Goal: Information Seeking & Learning: Learn about a topic

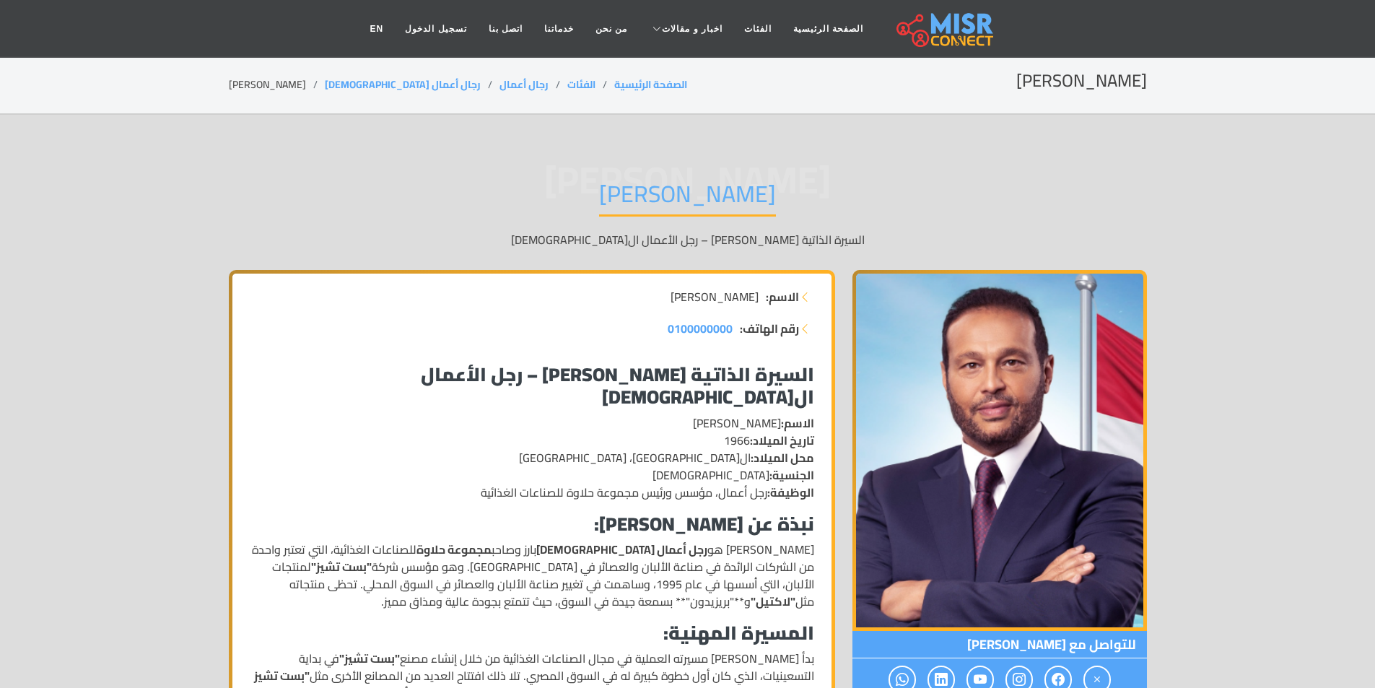
click at [661, 472] on p "الاسم: محمد نبيل حلاوة تاريخ الميلاد: 1966 محل الميلاد: القاهرة، مصر الجنسية: م…" at bounding box center [532, 457] width 564 height 87
drag, startPoint x: 661, startPoint y: 472, endPoint x: 512, endPoint y: 478, distance: 148.8
click at [512, 478] on p "الاسم: محمد نبيل حلاوة تاريخ الميلاد: 1966 محل الميلاد: القاهرة، مصر الجنسية: م…" at bounding box center [532, 457] width 564 height 87
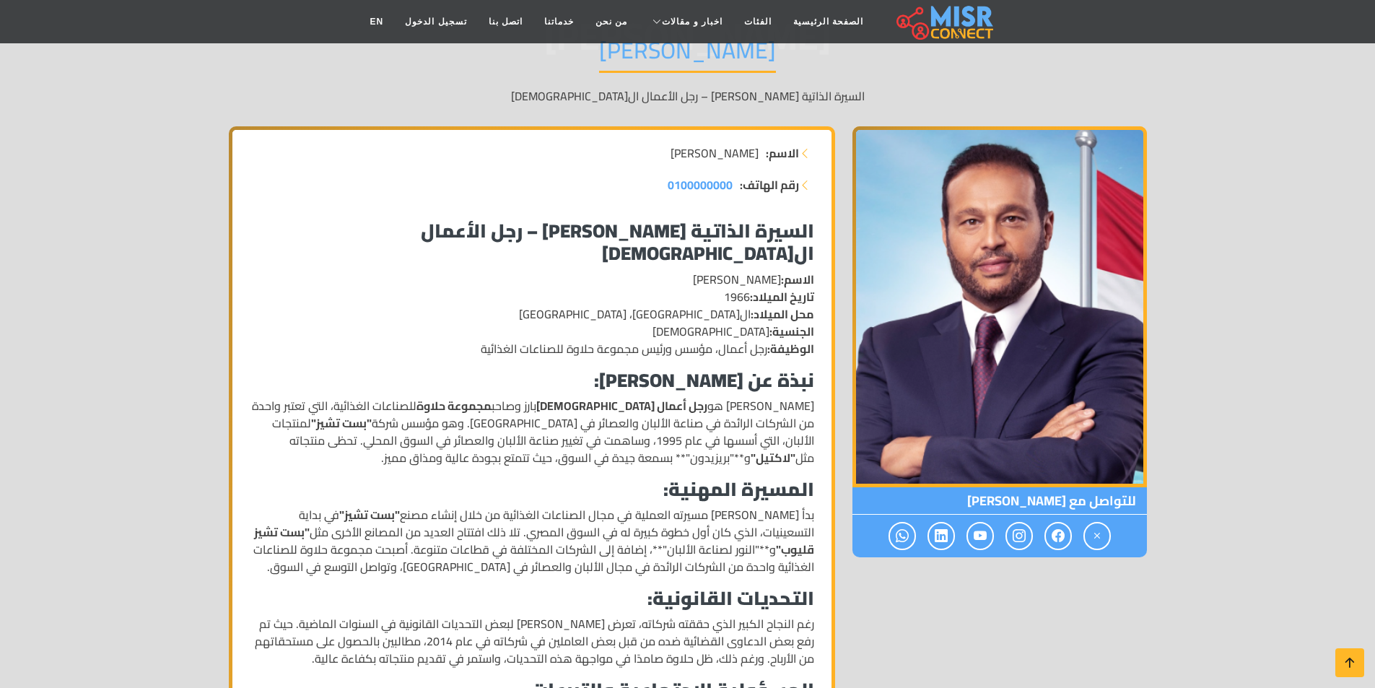
scroll to position [144, 0]
click at [751, 446] on strong ""لاكتيل"" at bounding box center [773, 457] width 45 height 22
drag, startPoint x: 427, startPoint y: 418, endPoint x: 339, endPoint y: 416, distance: 88.8
click at [339, 416] on p "محمد نبيل حلاوة هو رجل أعمال مصري بارز وصاحب مجموعة حلاوة للصناعات الغذائية، ال…" at bounding box center [532, 430] width 564 height 69
click at [353, 418] on p "محمد نبيل حلاوة هو رجل أعمال مصري بارز وصاحب مجموعة حلاوة للصناعات الغذائية، ال…" at bounding box center [532, 430] width 564 height 69
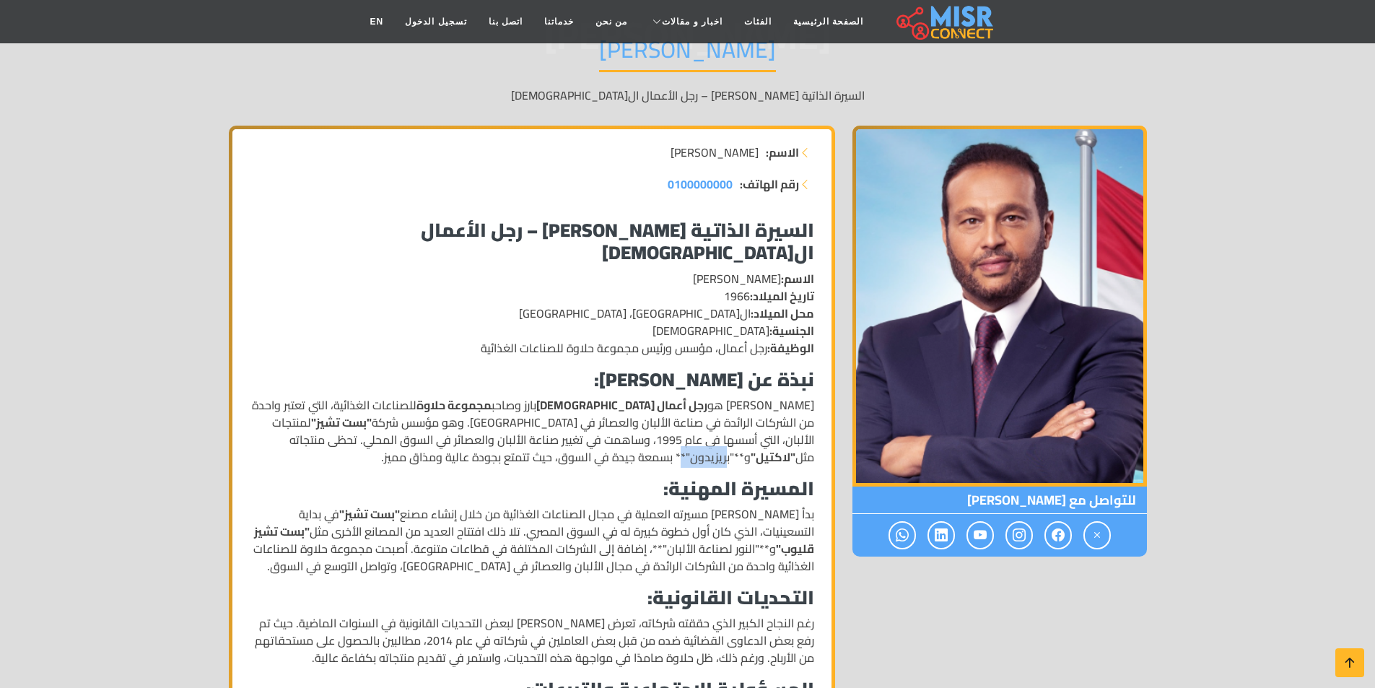
drag, startPoint x: 353, startPoint y: 418, endPoint x: 328, endPoint y: 418, distance: 24.5
click at [328, 418] on p "محمد نبيل حلاوة هو رجل أعمال مصري بارز وصاحب مجموعة حلاوة للصناعات الغذائية، ال…" at bounding box center [532, 430] width 564 height 69
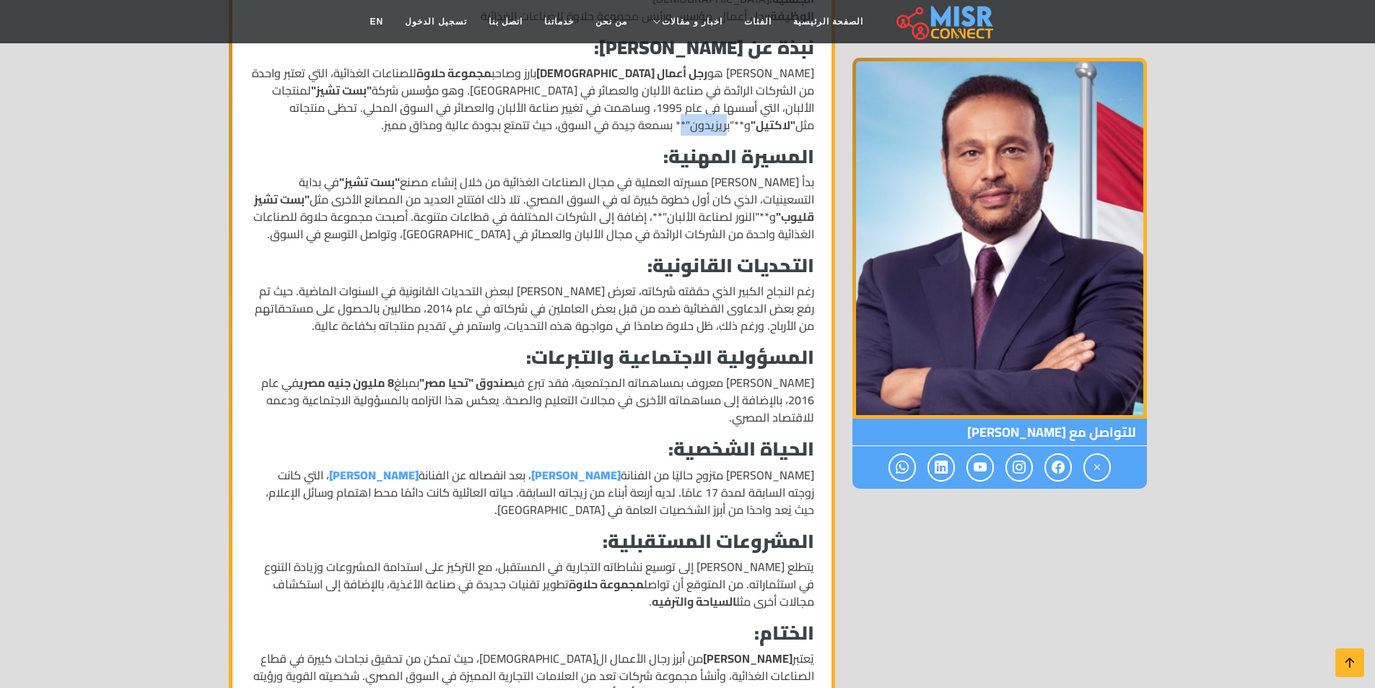
scroll to position [505, 0]
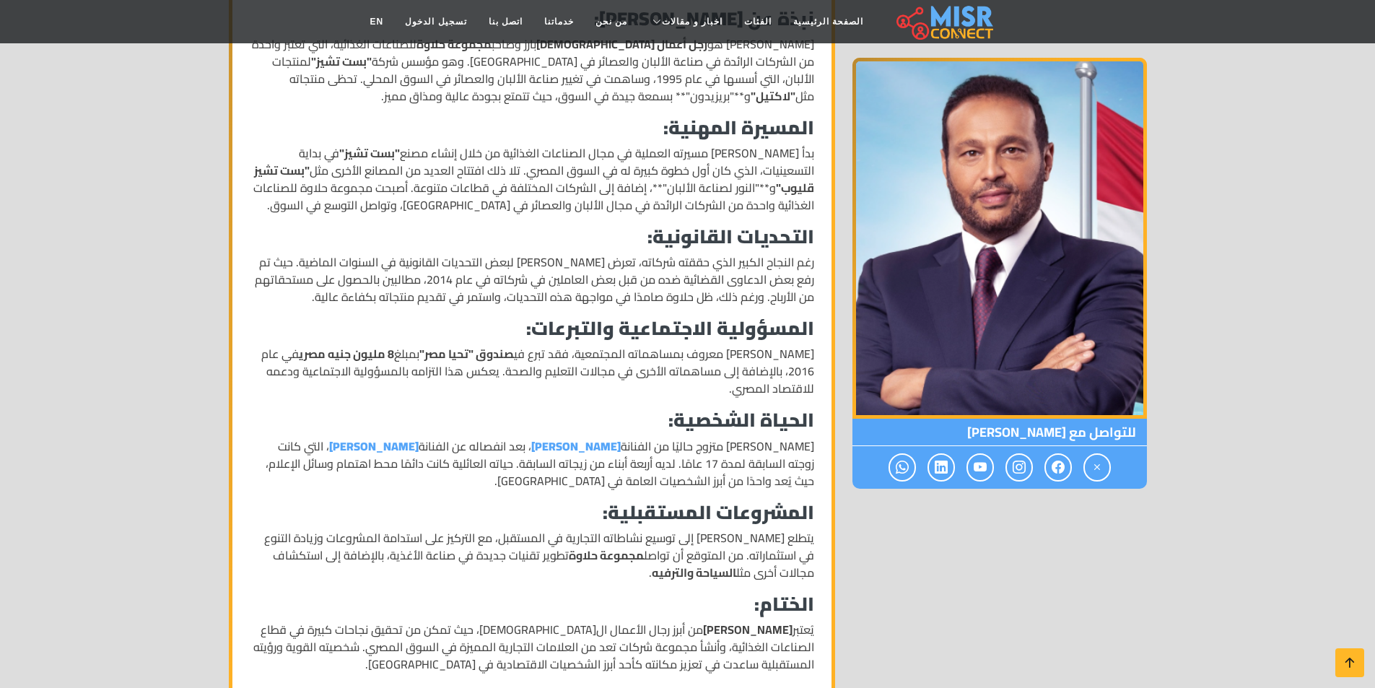
click at [705, 437] on p "محمد حلاوة متزوج حاليًا من الفنانة ريهام حجاج ، بعد انفصاله عن الفنانة ياسمين ع…" at bounding box center [532, 463] width 564 height 52
drag, startPoint x: 705, startPoint y: 427, endPoint x: 637, endPoint y: 427, distance: 67.9
click at [637, 437] on p "محمد حلاوة متزوج حاليًا من الفنانة ريهام حجاج ، بعد انفصاله عن الفنانة ياسمين ع…" at bounding box center [532, 463] width 564 height 52
click at [510, 437] on p "محمد حلاوة متزوج حاليًا من الفنانة ريهام حجاج ، بعد انفصاله عن الفنانة ياسمين ع…" at bounding box center [532, 463] width 564 height 52
click at [583, 345] on p "محمد حلاوة معروف بمساهماته المجتمعية، فقد تبرع في صندوق "تحيا مصر" بمبلغ 8 مليو…" at bounding box center [532, 371] width 564 height 52
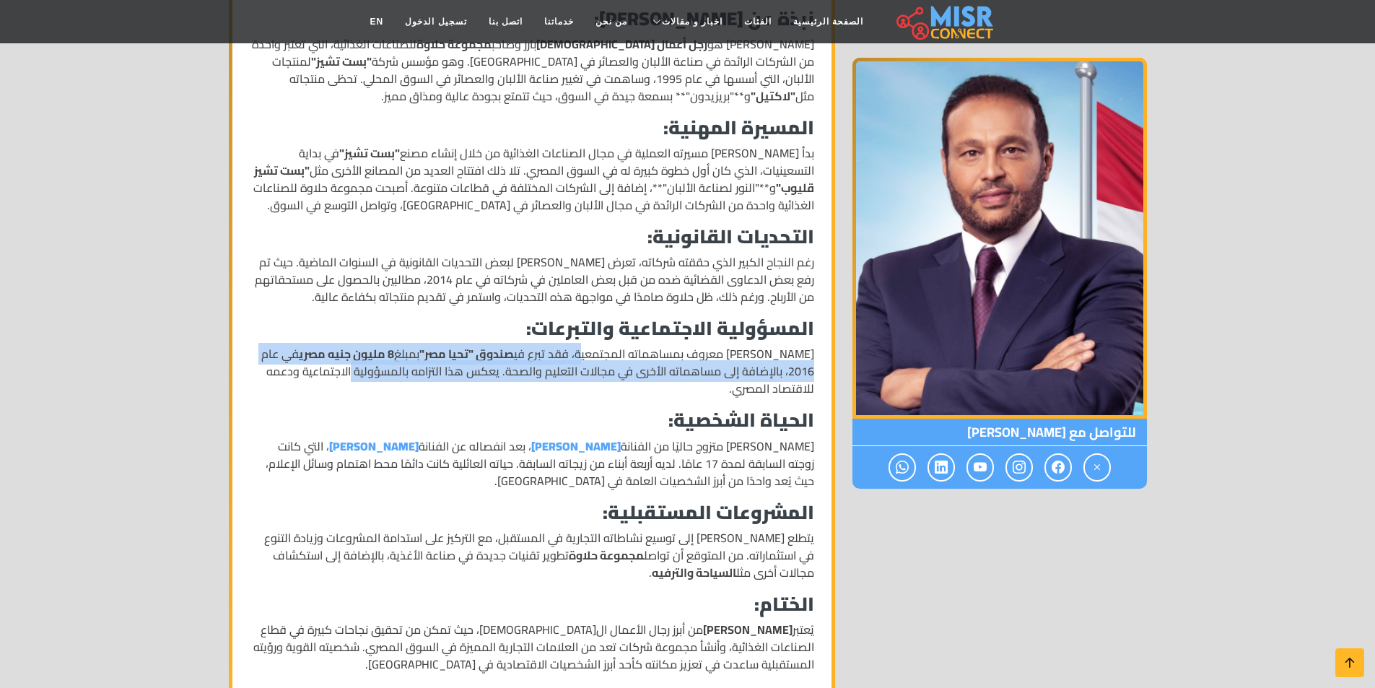
drag, startPoint x: 583, startPoint y: 326, endPoint x: 403, endPoint y: 349, distance: 181.8
click at [403, 349] on p "محمد حلاوة معروف بمساهماته المجتمعية، فقد تبرع في صندوق "تحيا مصر" بمبلغ 8 مليو…" at bounding box center [532, 371] width 564 height 52
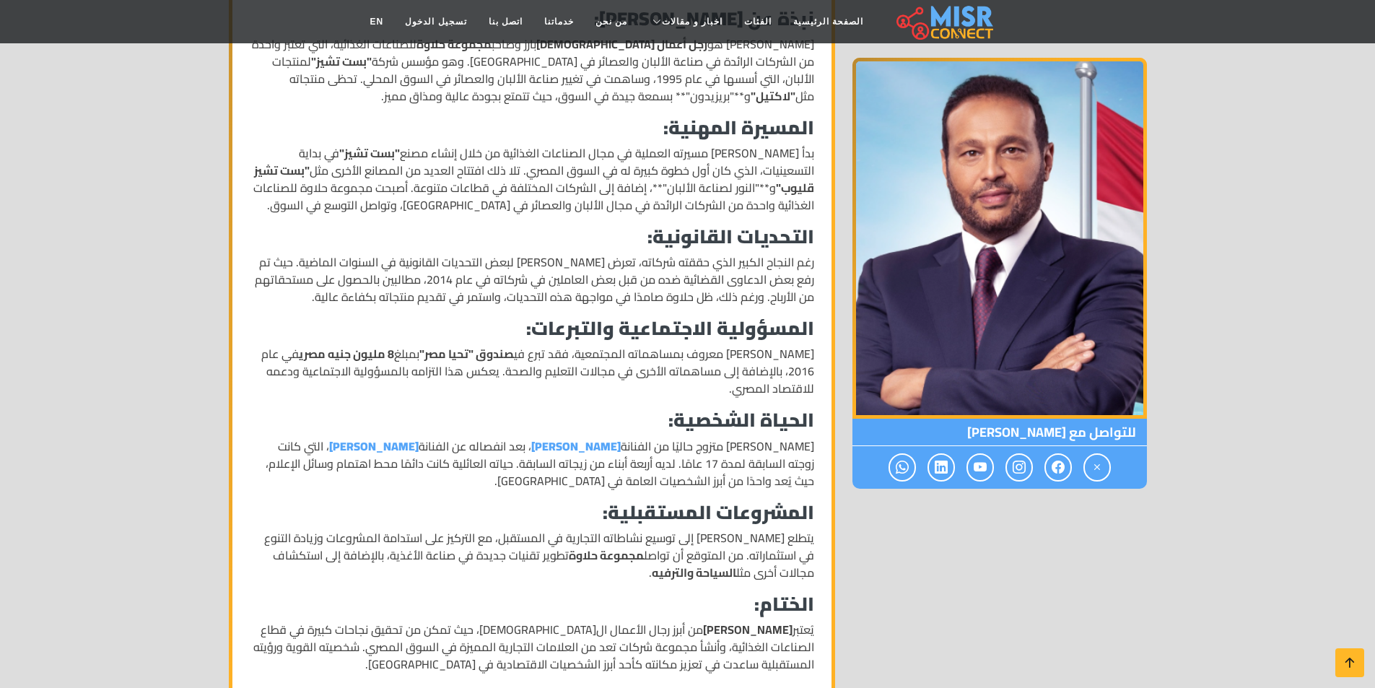
click at [633, 621] on p "يُعتبر محمد نبيل حلاوة من أبرز رجال الأعمال المصريين، حيث تمكن من تحقيق نجاحات …" at bounding box center [532, 647] width 564 height 52
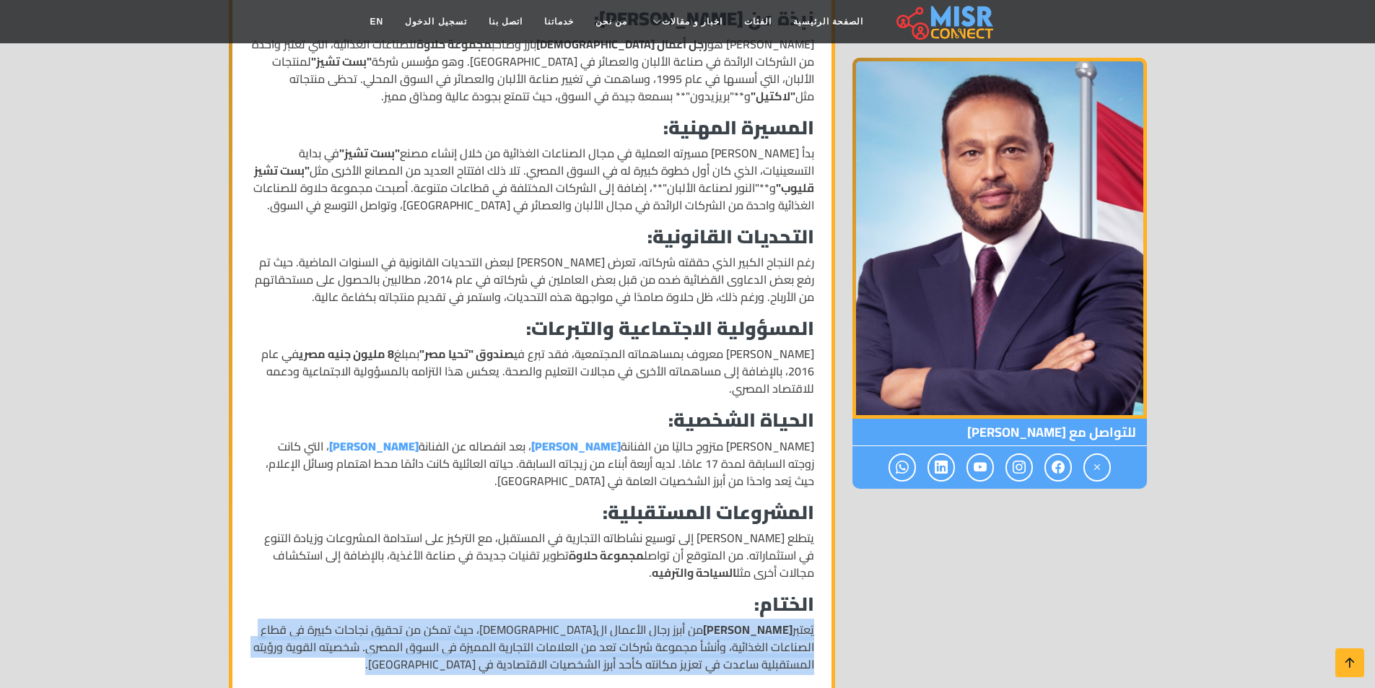
click at [633, 621] on p "يُعتبر محمد نبيل حلاوة من أبرز رجال الأعمال المصريين، حيث تمكن من تحقيق نجاحات …" at bounding box center [532, 647] width 564 height 52
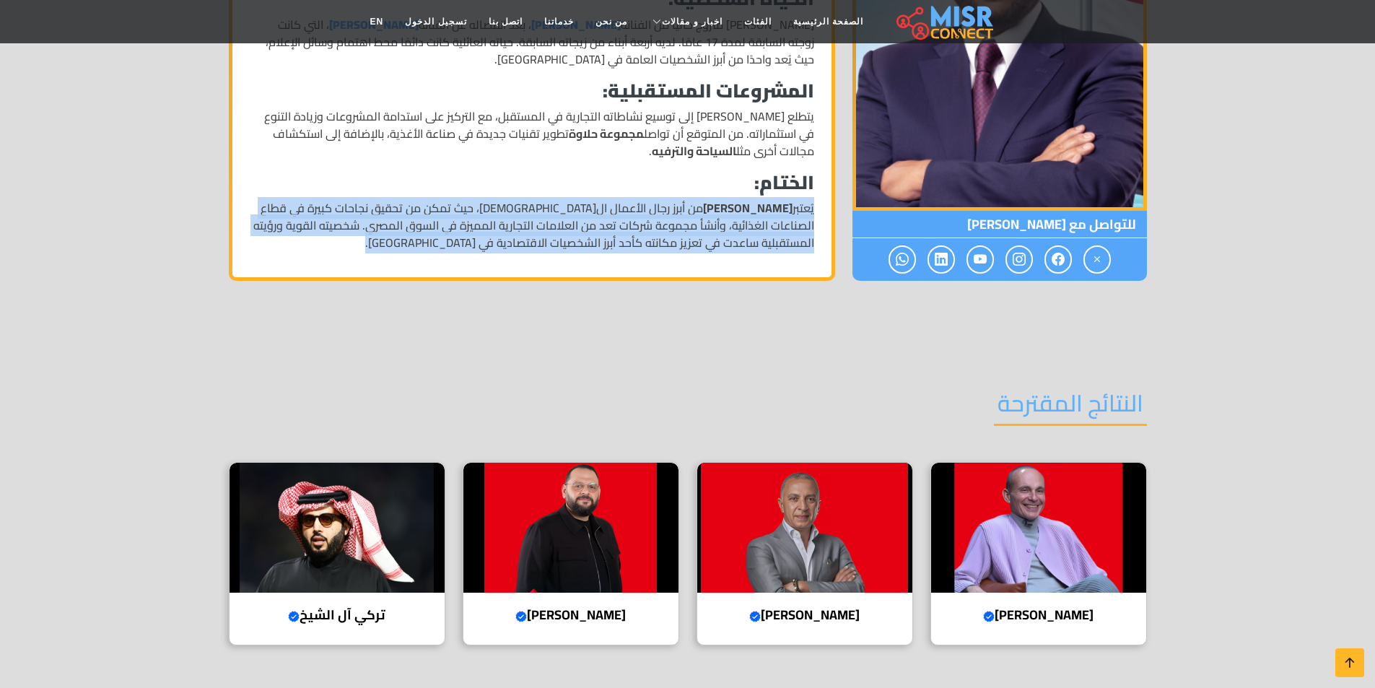
scroll to position [1011, 0]
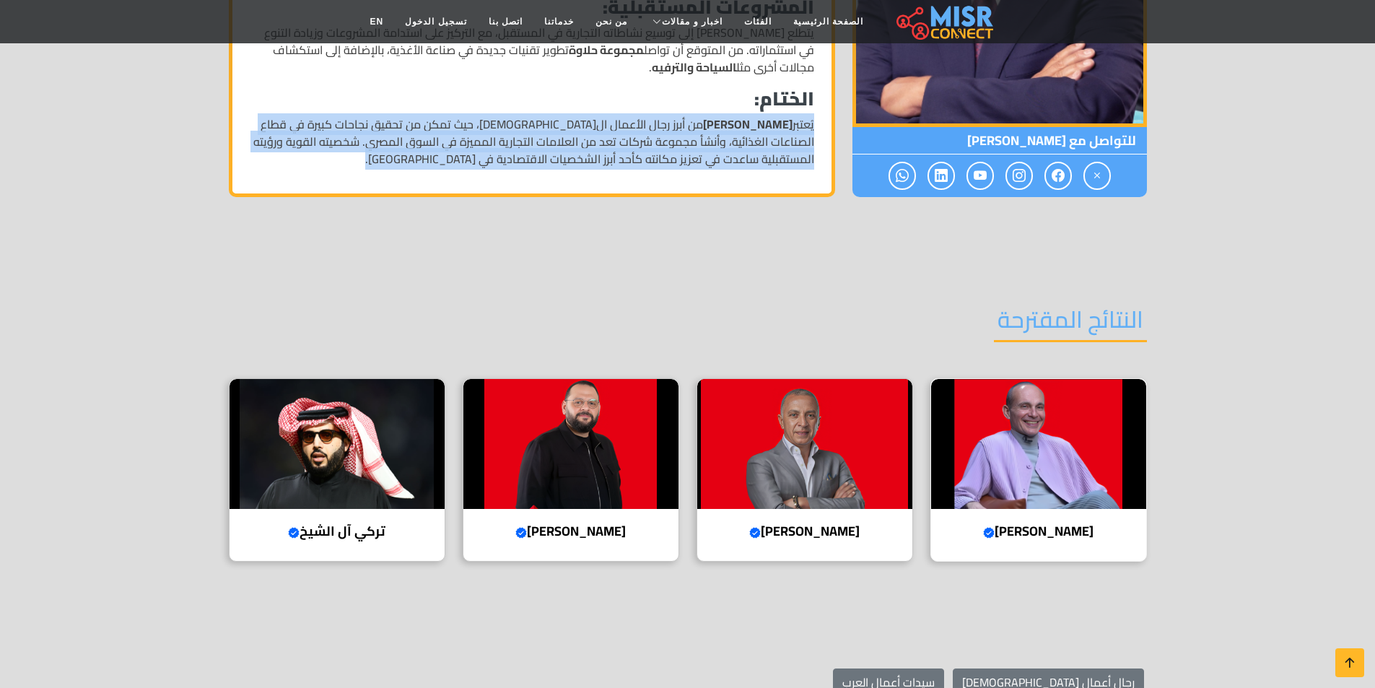
click at [1053, 487] on div "محمد فاروق Verified account رئيس مجلس الإدارة والرئيس التنفيذي لشركة "موبيكا" ل…" at bounding box center [1038, 469] width 217 height 183
